Goal: Task Accomplishment & Management: Manage account settings

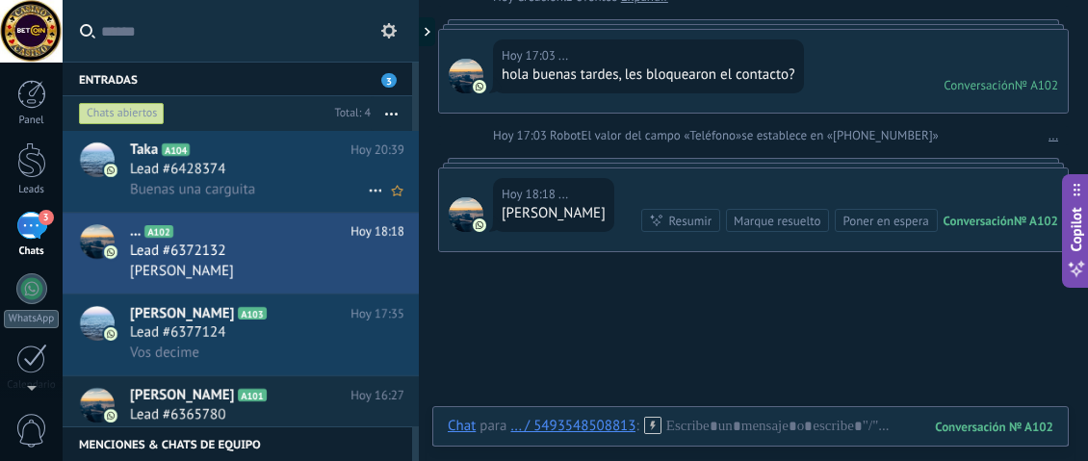
drag, startPoint x: 258, startPoint y: 196, endPoint x: 209, endPoint y: 185, distance: 50.4
click at [209, 185] on span "Buenas una carguita" at bounding box center [192, 189] width 125 height 18
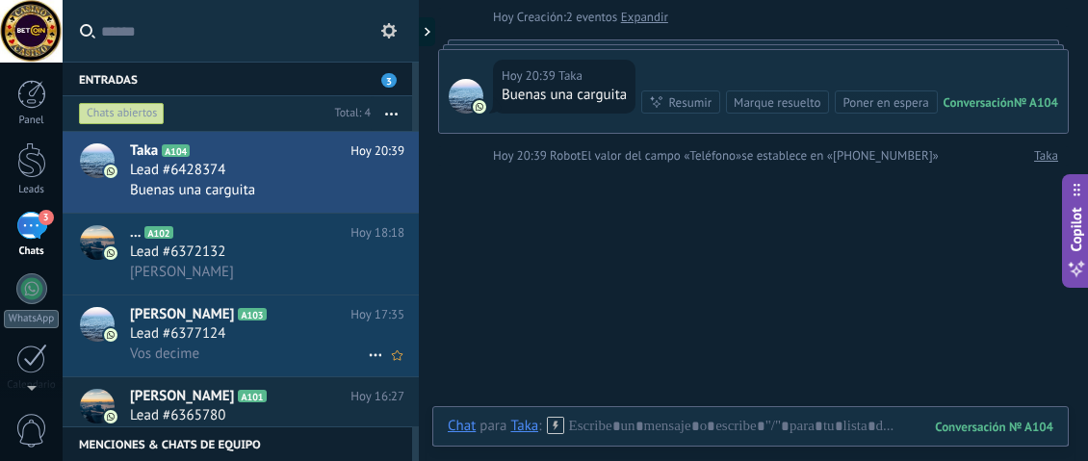
scroll to position [97, 0]
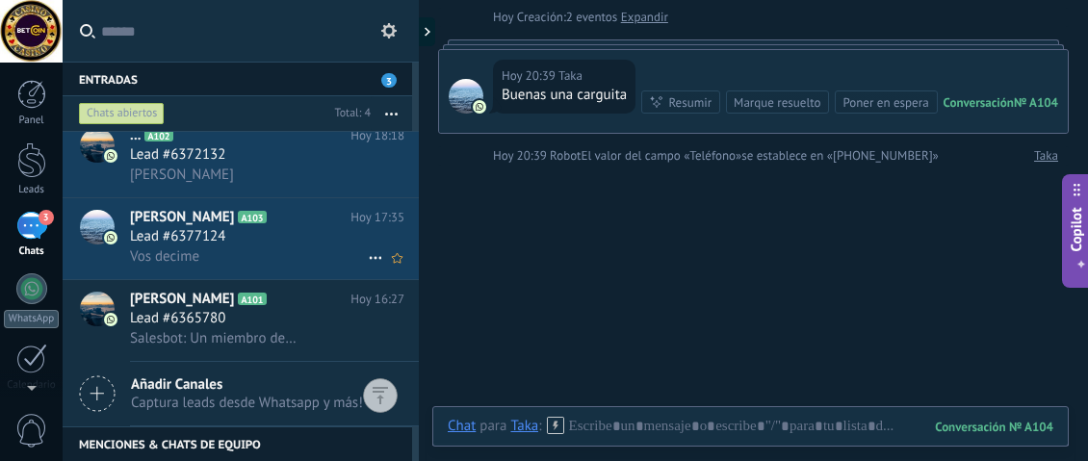
click at [274, 232] on div "Lead #6377124" at bounding box center [267, 236] width 274 height 19
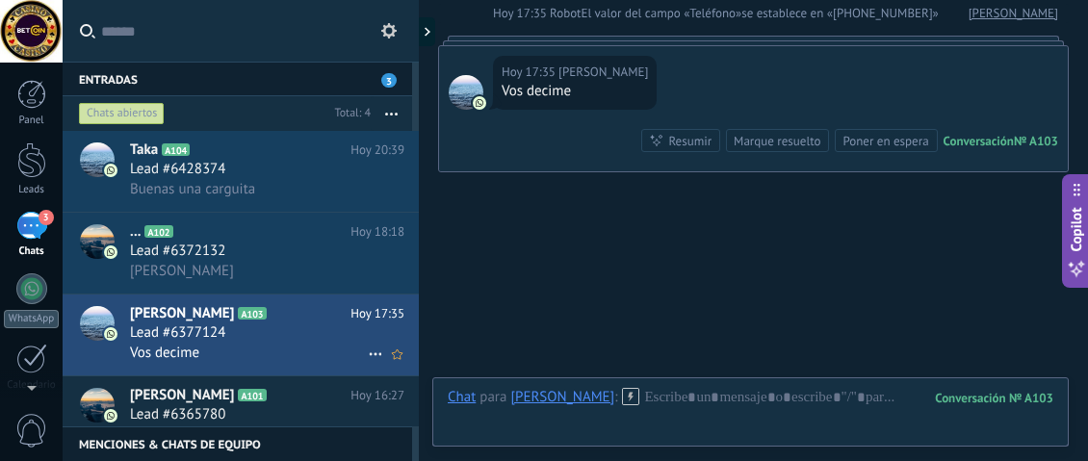
click at [278, 232] on h2 "... A102" at bounding box center [240, 231] width 220 height 19
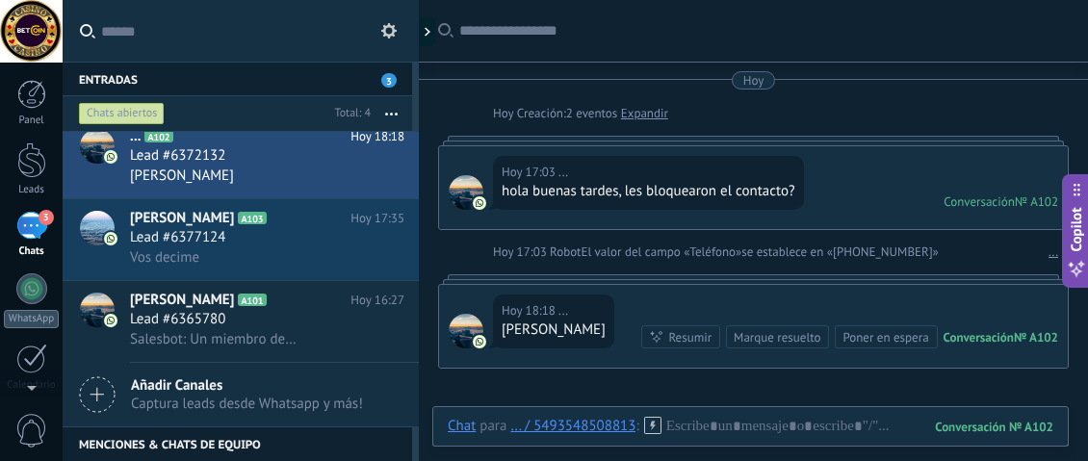
click at [385, 32] on use at bounding box center [388, 30] width 15 height 15
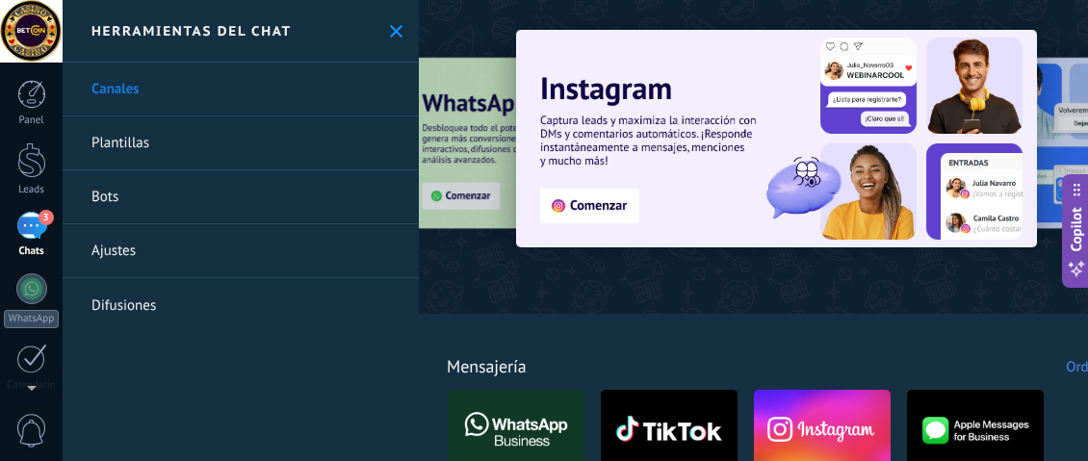
click at [142, 253] on link "Ajustes" at bounding box center [241, 251] width 356 height 54
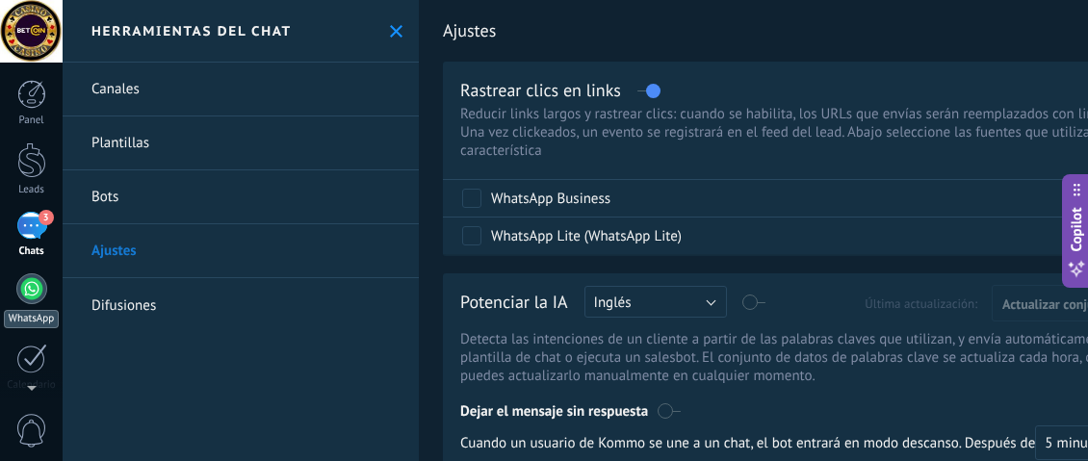
click at [45, 287] on div at bounding box center [31, 288] width 31 height 31
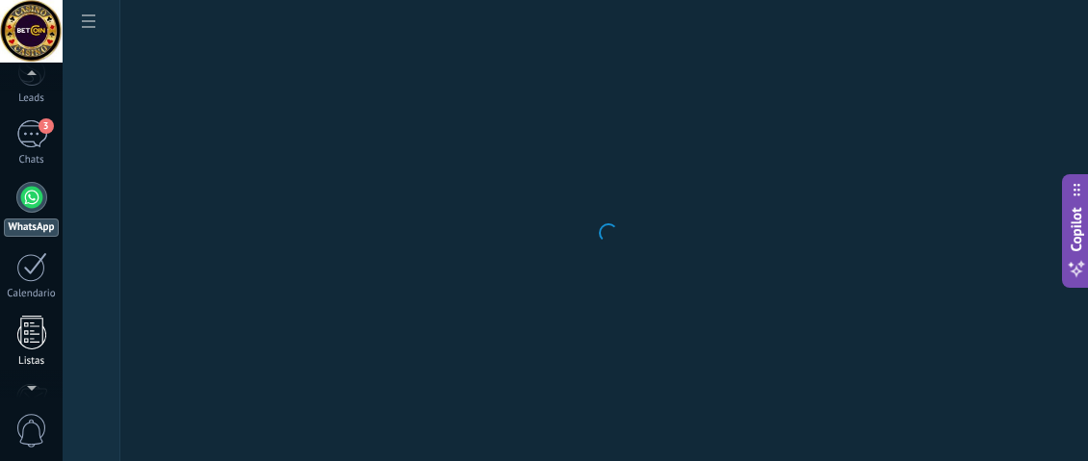
scroll to position [91, 0]
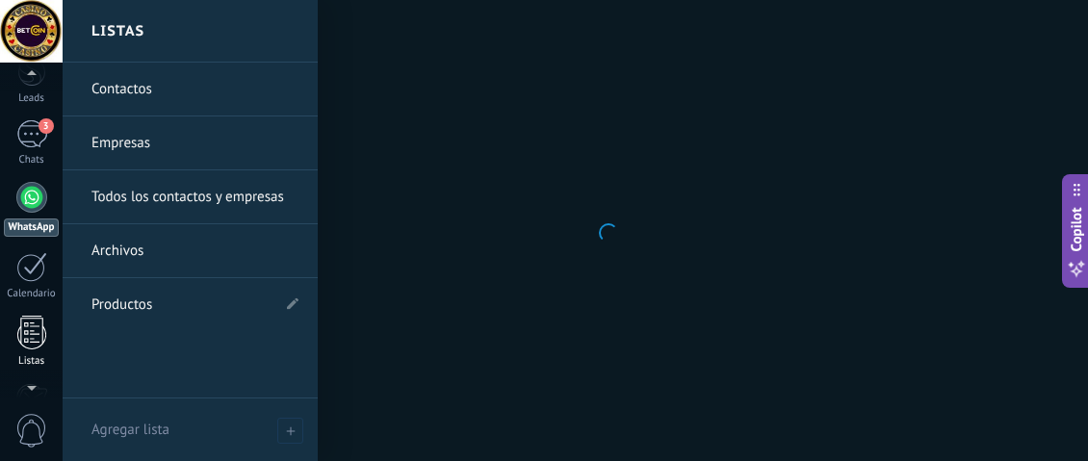
click at [33, 340] on div at bounding box center [31, 333] width 29 height 34
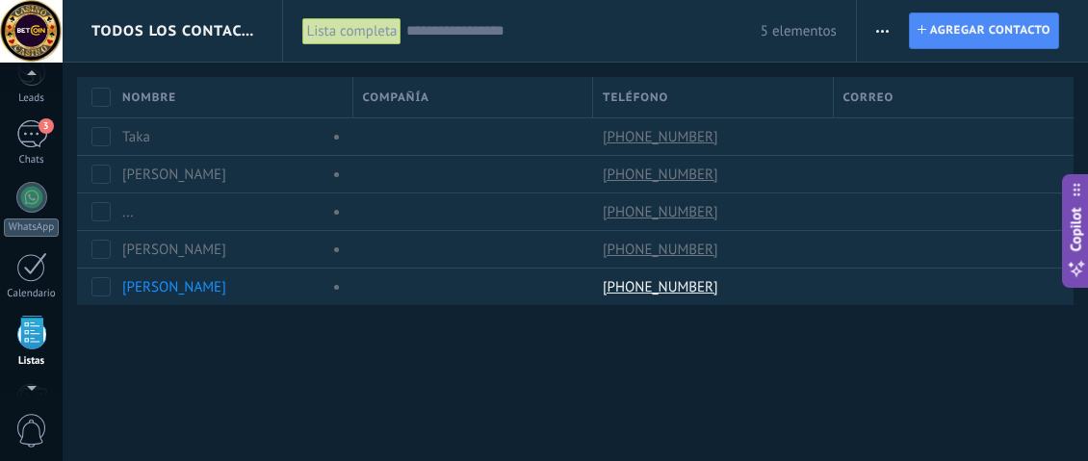
scroll to position [190, 0]
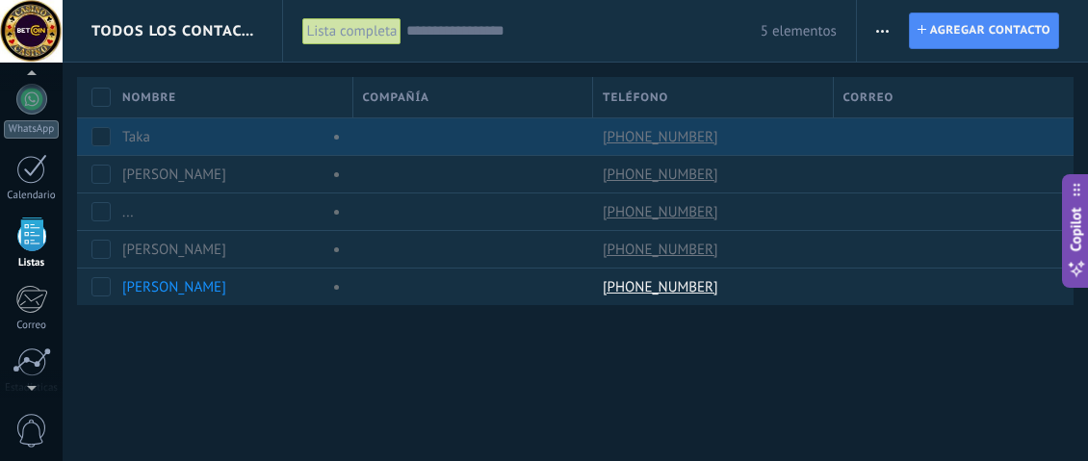
click at [145, 136] on link "Taka" at bounding box center [136, 137] width 28 height 18
